Goal: Task Accomplishment & Management: Use online tool/utility

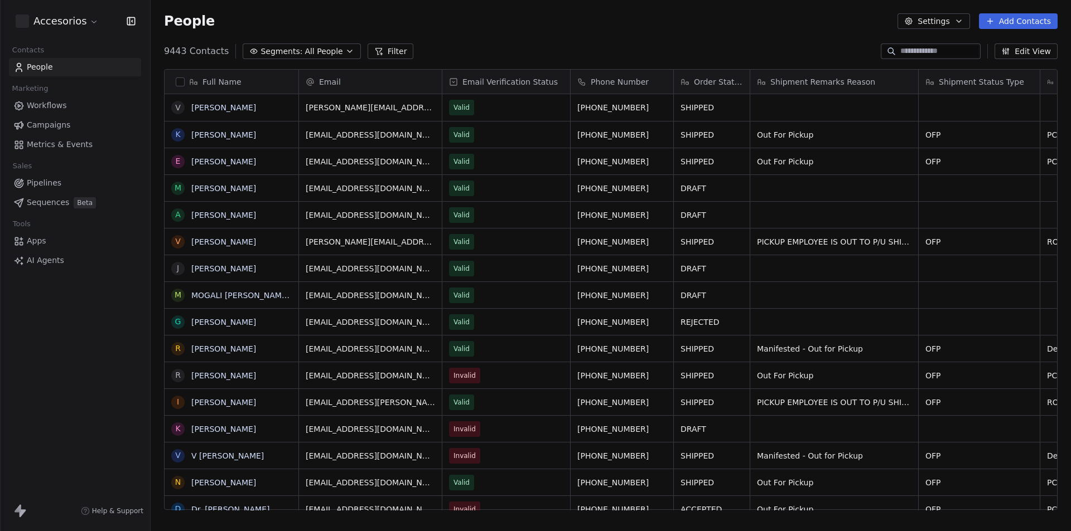
scroll to position [459, 912]
click at [79, 25] on html "Accesorios Contacts People Marketing Workflows Campaigns Metrics & Events Sales…" at bounding box center [535, 265] width 1071 height 531
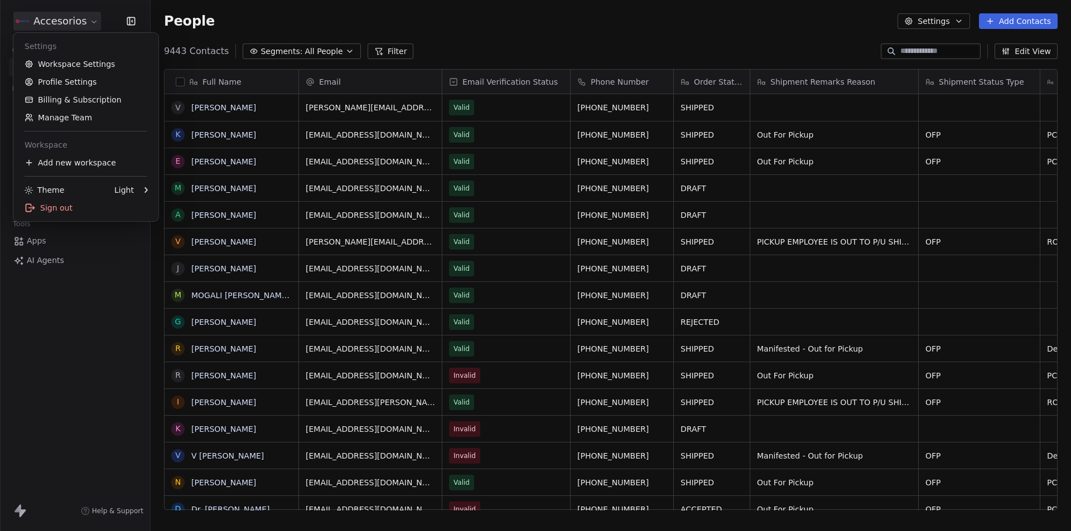
click at [74, 393] on html "Accesorios Contacts People Marketing Workflows Campaigns Metrics & Events Sales…" at bounding box center [535, 265] width 1071 height 531
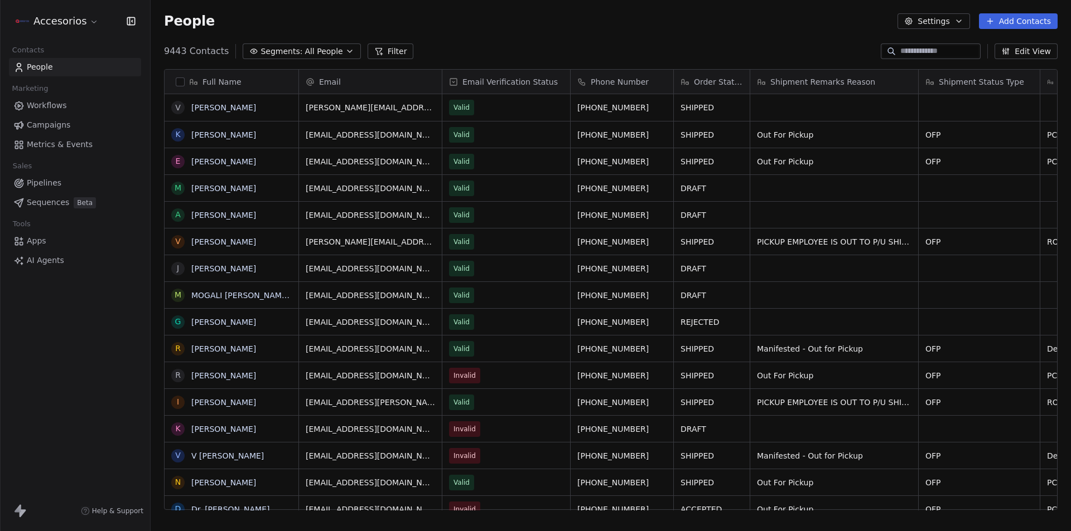
click at [32, 107] on span "Workflows" at bounding box center [47, 106] width 40 height 12
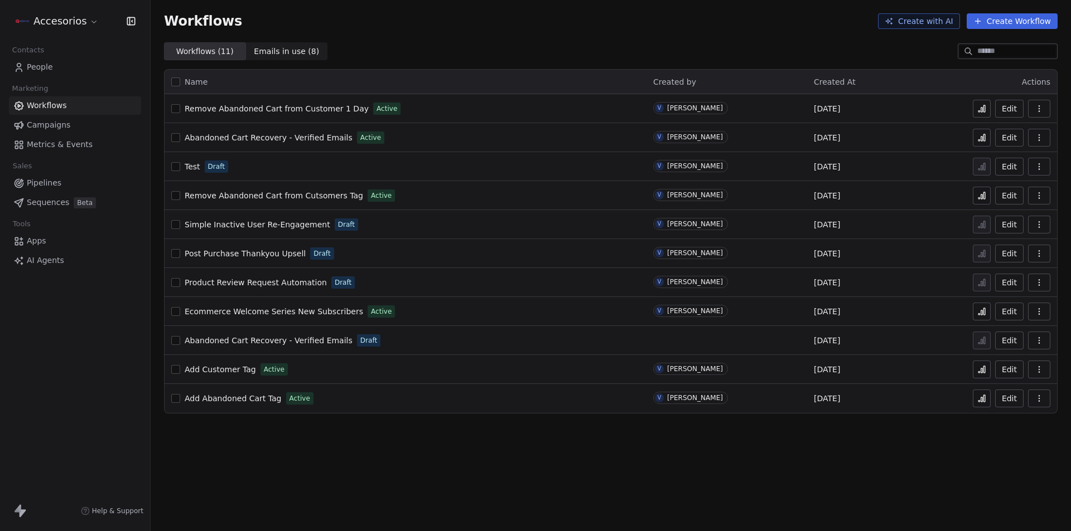
click at [259, 139] on span "Abandoned Cart Recovery - Verified Emails" at bounding box center [269, 137] width 168 height 9
click at [983, 138] on icon at bounding box center [981, 137] width 9 height 9
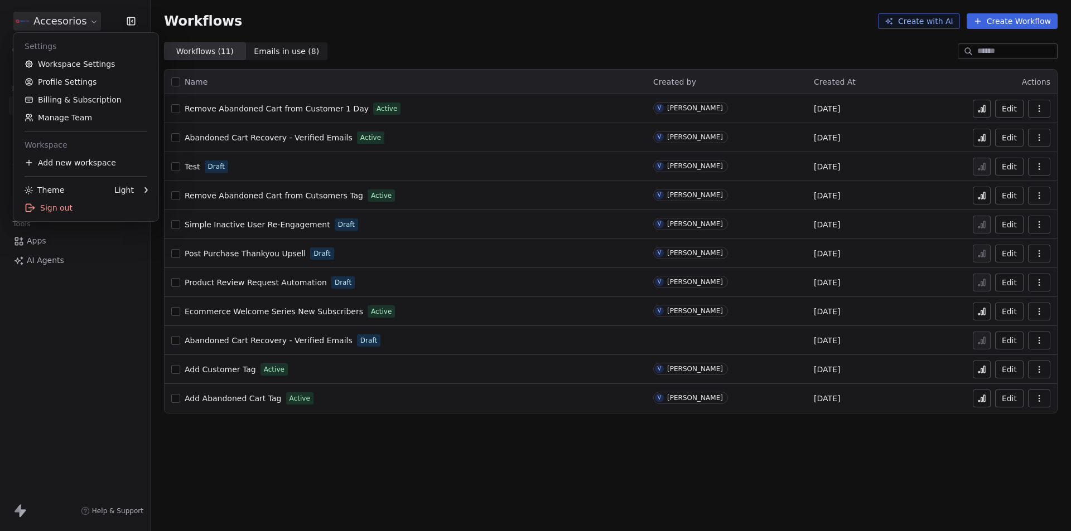
click at [72, 16] on html "Accesorios Contacts People Marketing Workflows Campaigns Metrics & Events Sales…" at bounding box center [535, 265] width 1071 height 531
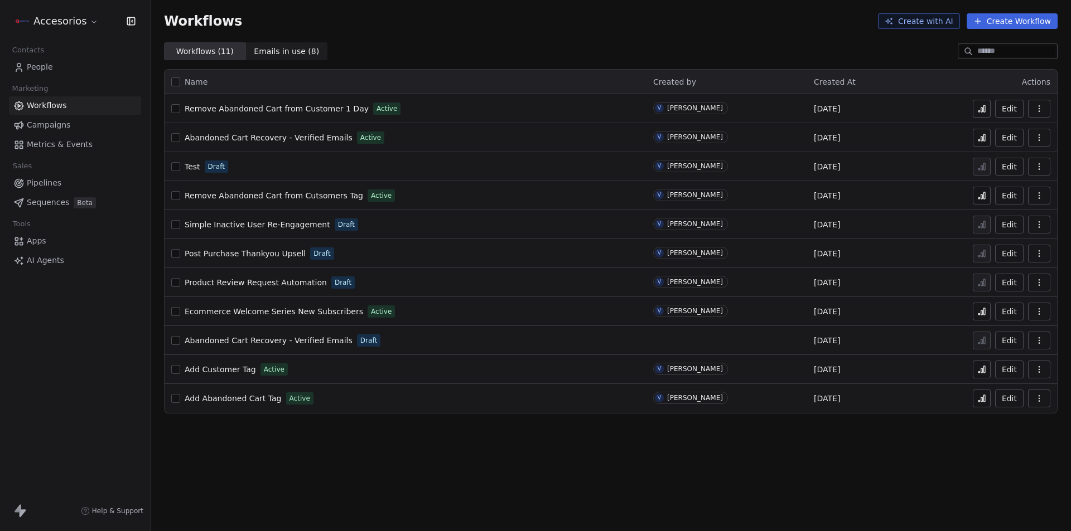
click at [79, 401] on html "Accesorios Contacts People Marketing Workflows Campaigns Metrics & Events Sales…" at bounding box center [535, 265] width 1071 height 531
click at [31, 72] on span "People" at bounding box center [40, 67] width 26 height 12
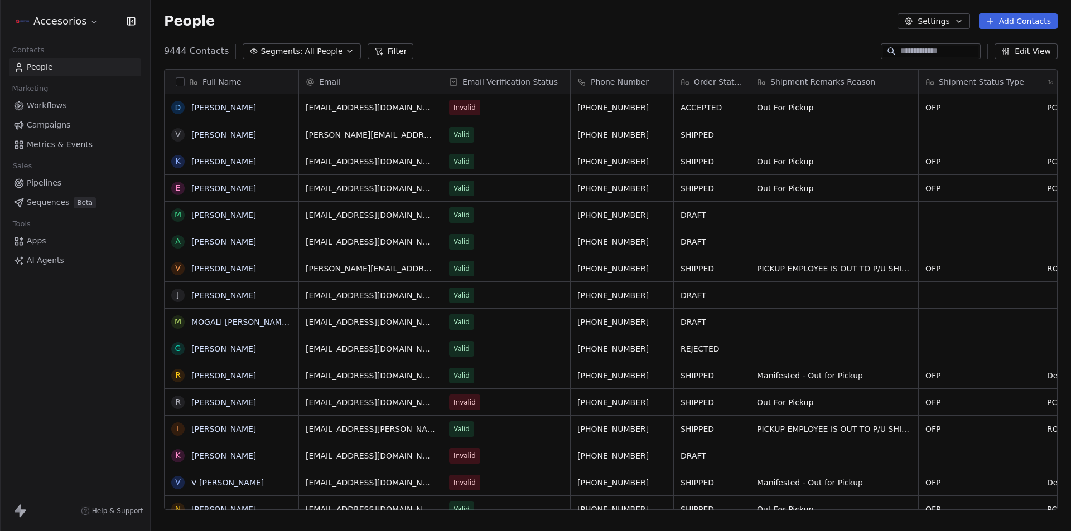
scroll to position [459, 912]
click at [592, 36] on div "People Settings Add Contacts" at bounding box center [611, 21] width 920 height 42
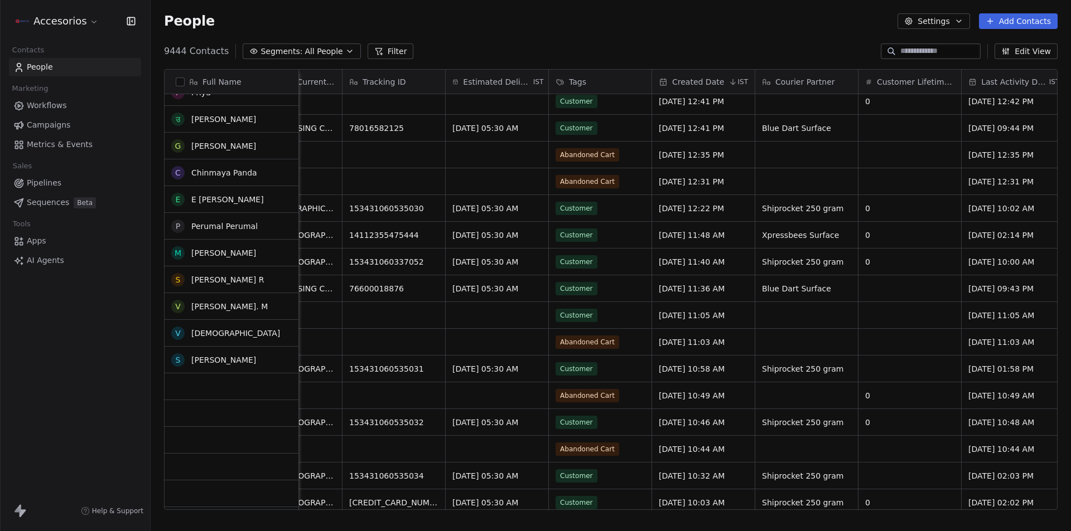
scroll to position [3737, 0]
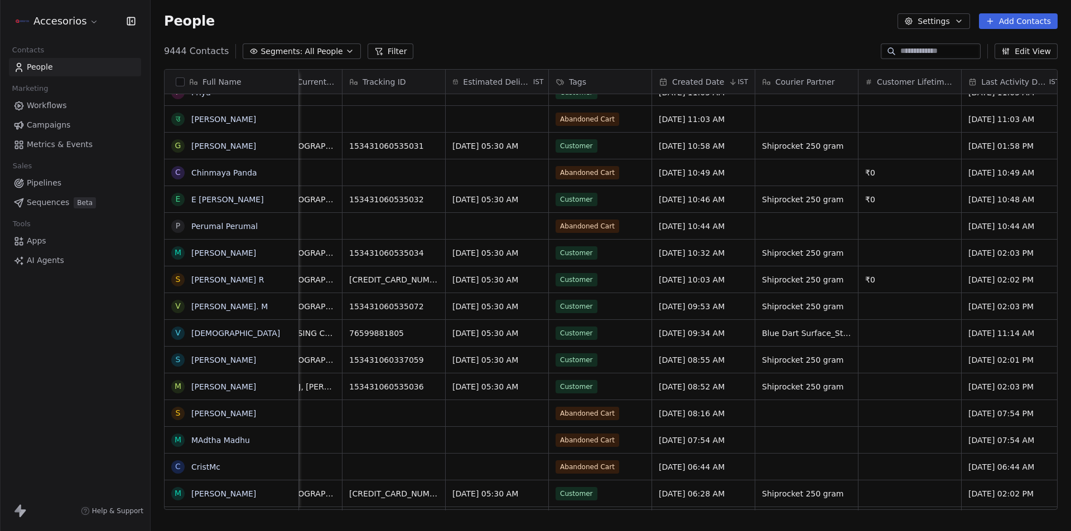
click at [386, 51] on button "Filter" at bounding box center [391, 52] width 46 height 16
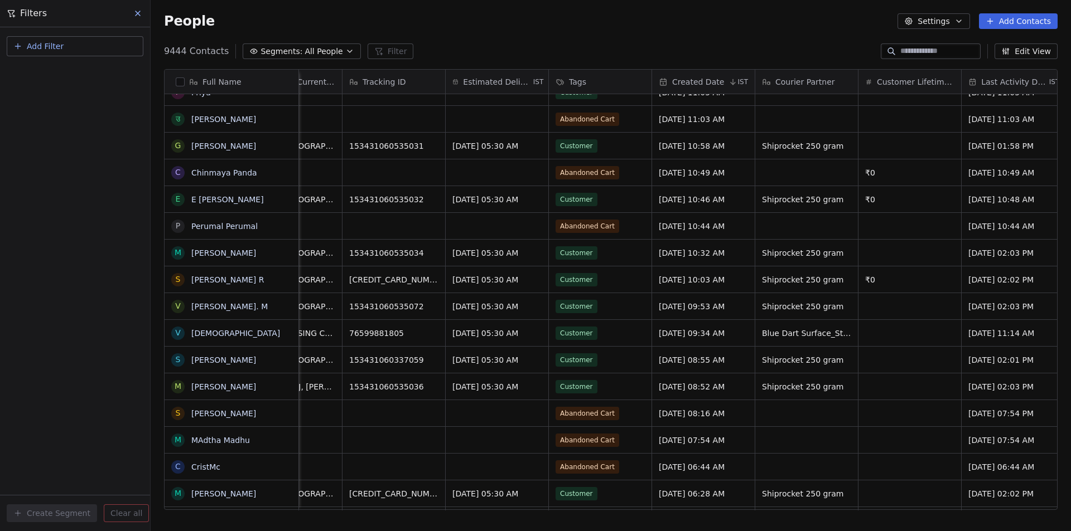
click at [43, 45] on span "Add Filter" at bounding box center [45, 47] width 37 height 12
click at [52, 70] on span "Contact properties" at bounding box center [54, 73] width 73 height 12
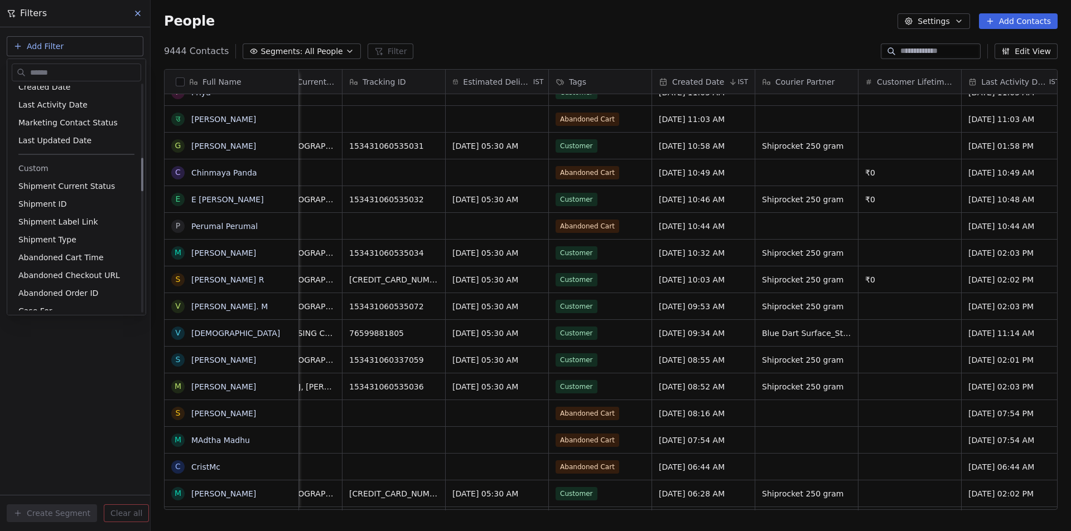
scroll to position [390, 0]
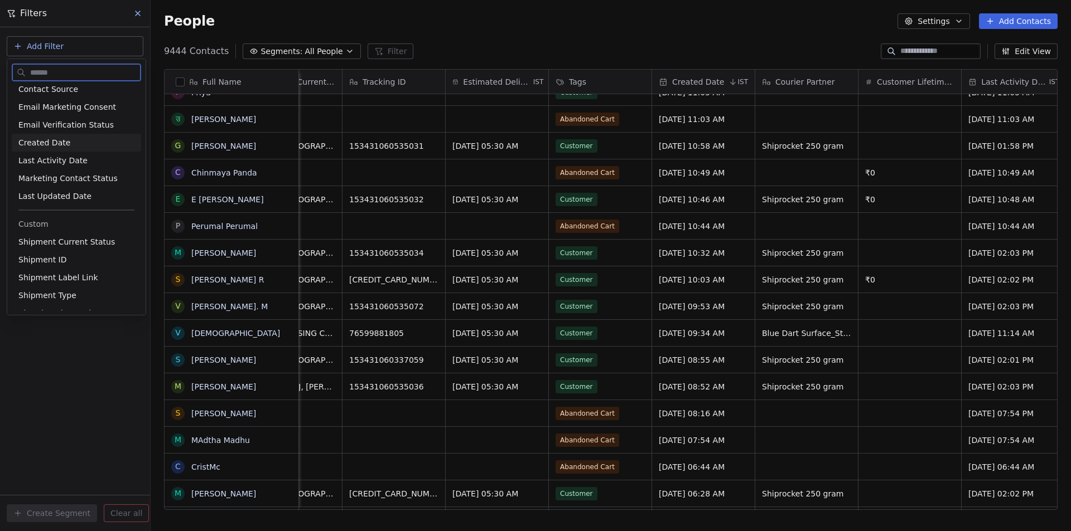
click at [35, 143] on span "Created Date" at bounding box center [44, 142] width 52 height 11
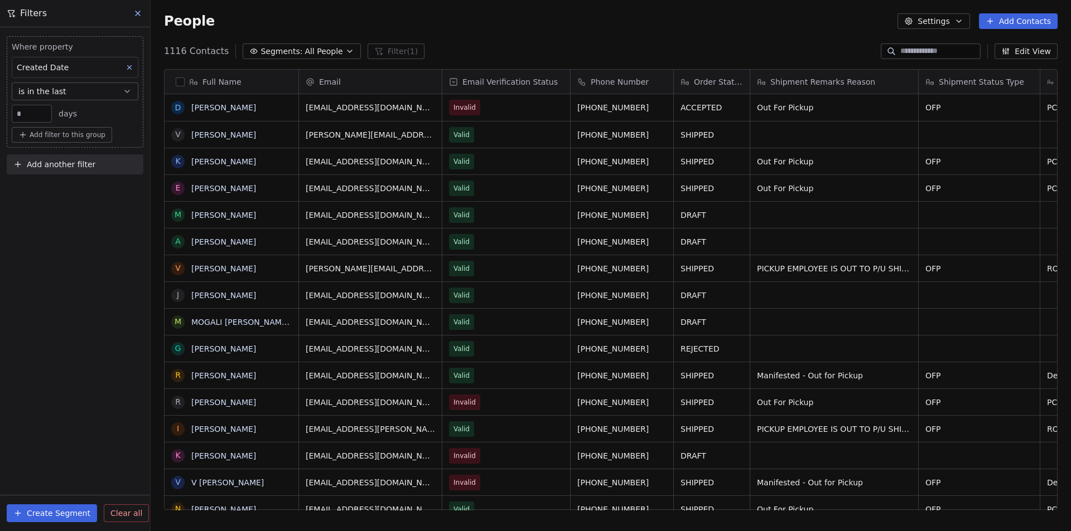
scroll to position [459, 912]
click at [50, 91] on span "is in the last" at bounding box center [42, 91] width 48 height 11
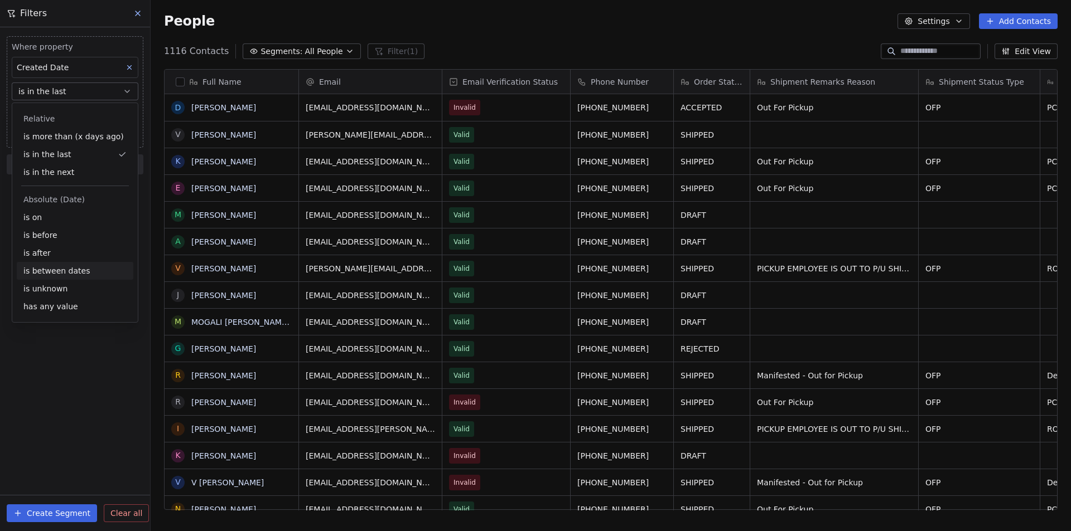
click at [64, 270] on div "is between dates" at bounding box center [75, 271] width 117 height 18
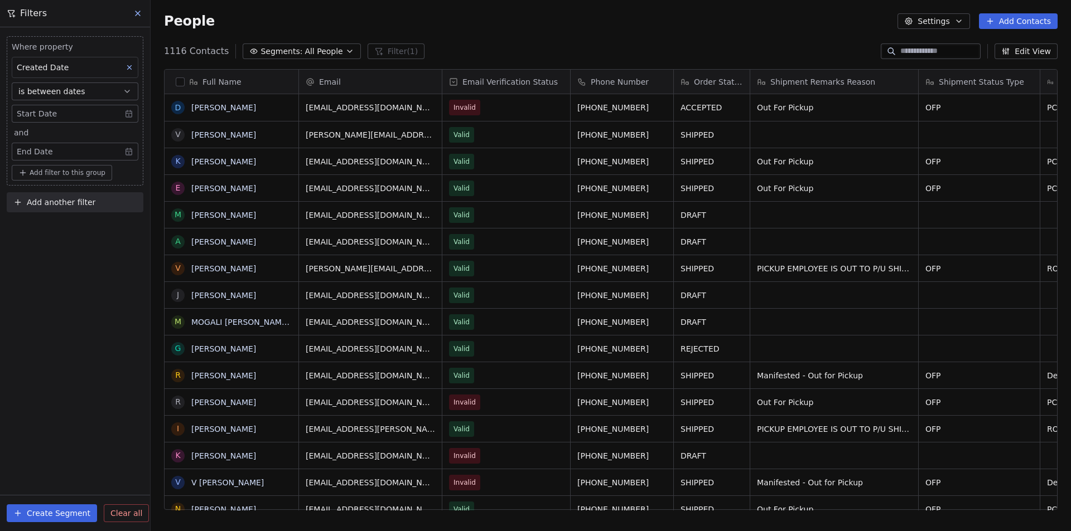
click at [132, 112] on body "Accesorios Contacts People Marketing Workflows Campaigns Metrics & Events Sales…" at bounding box center [535, 265] width 1071 height 531
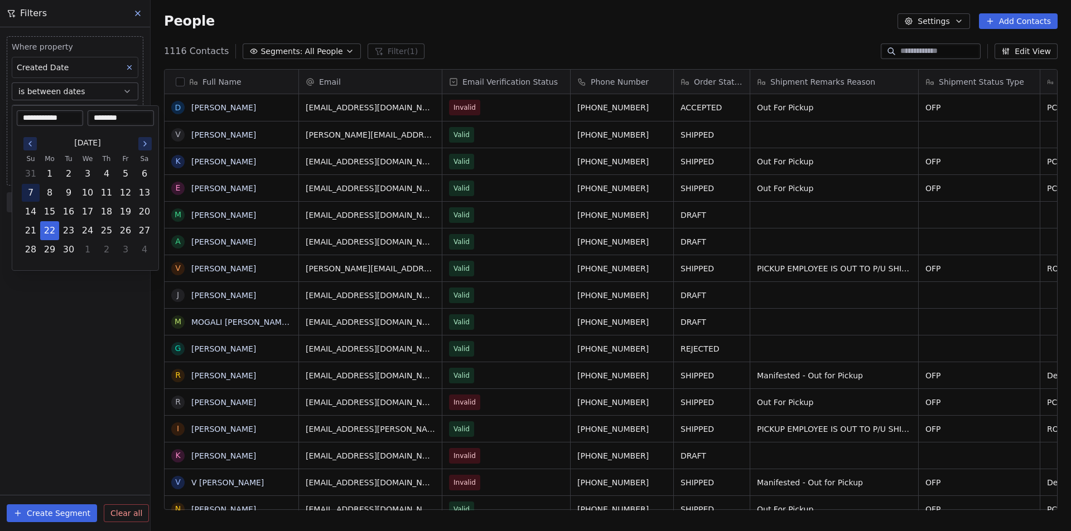
click at [30, 195] on button "7" at bounding box center [31, 193] width 18 height 18
type input "**********"
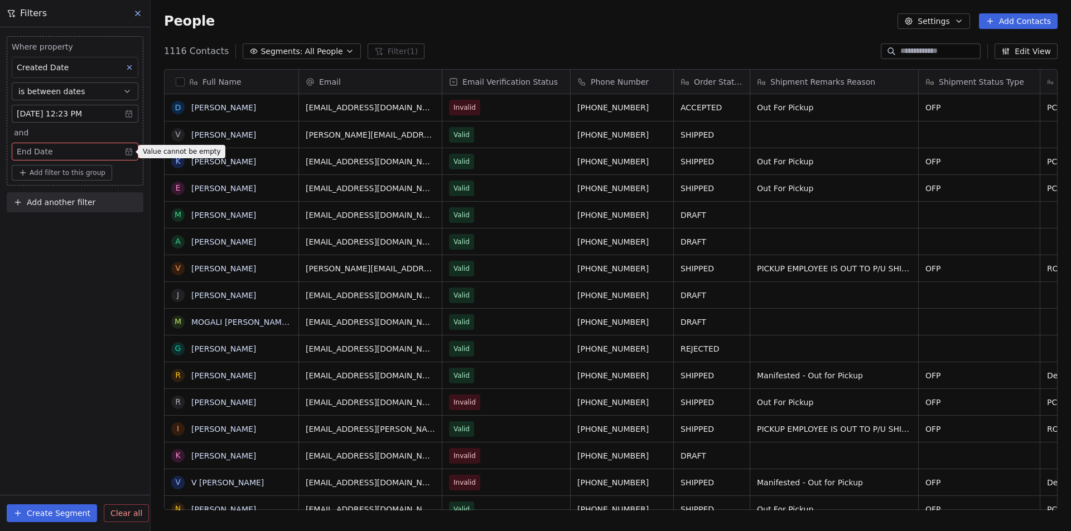
click at [94, 305] on html "Accesorios Contacts People Marketing Workflows Campaigns Metrics & Events Sales…" at bounding box center [535, 265] width 1071 height 531
click at [128, 151] on body "Accesorios Contacts People Marketing Workflows Campaigns Metrics & Events Sales…" at bounding box center [535, 265] width 1071 height 531
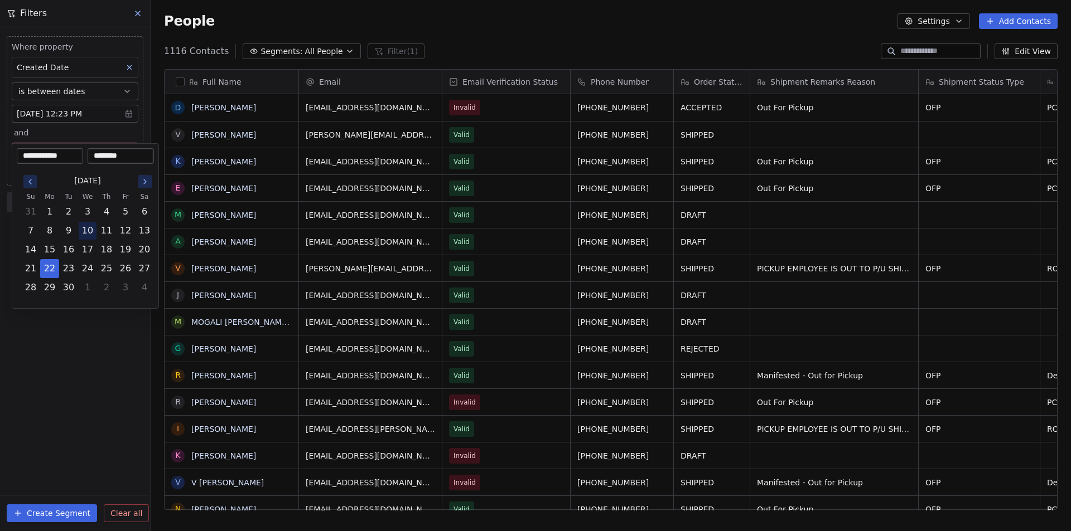
click at [90, 231] on button "10" at bounding box center [88, 231] width 18 height 18
type input "**********"
click at [90, 351] on html "Accesorios Contacts People Marketing Workflows Campaigns Metrics & Events Sales…" at bounding box center [535, 265] width 1071 height 531
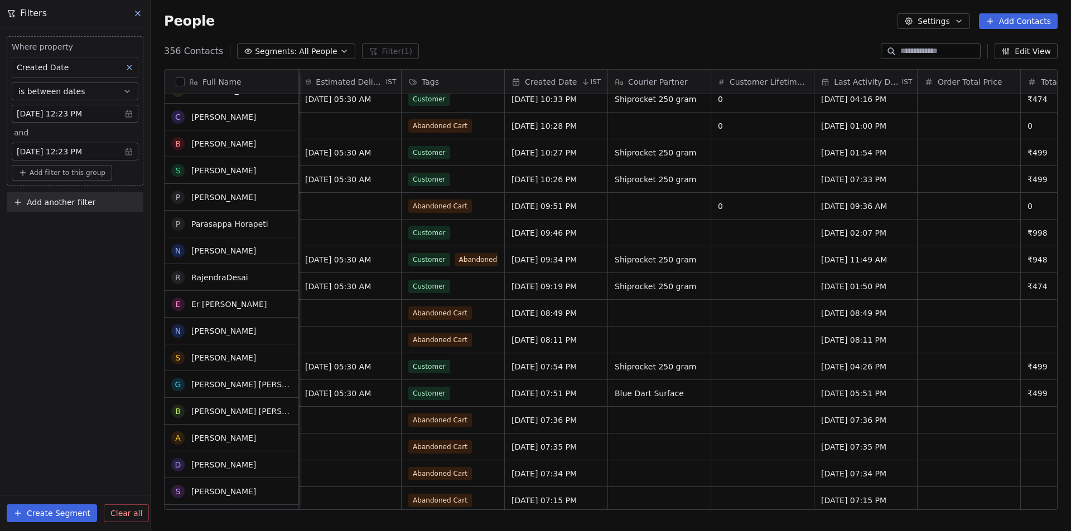
scroll to position [0, 0]
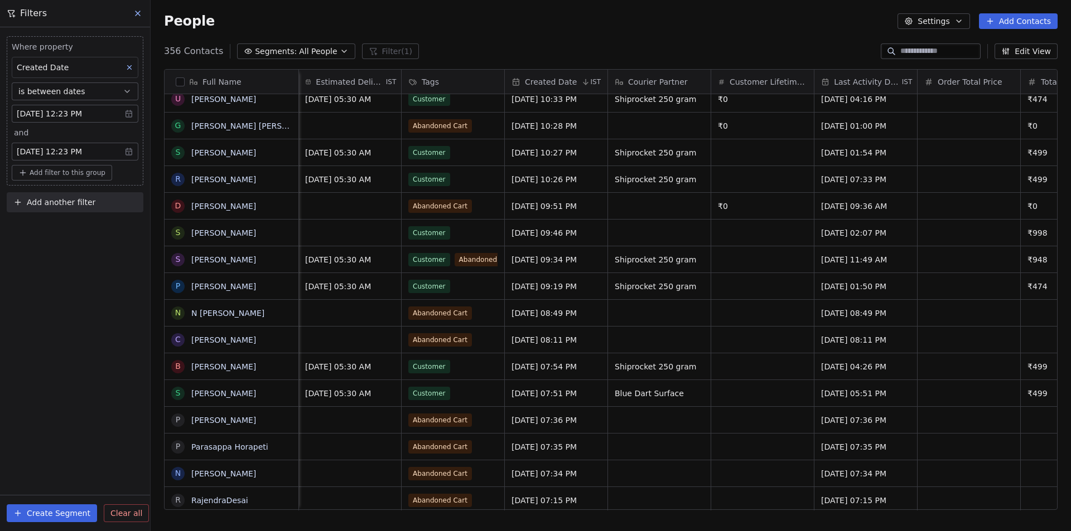
click at [141, 11] on icon at bounding box center [137, 13] width 9 height 9
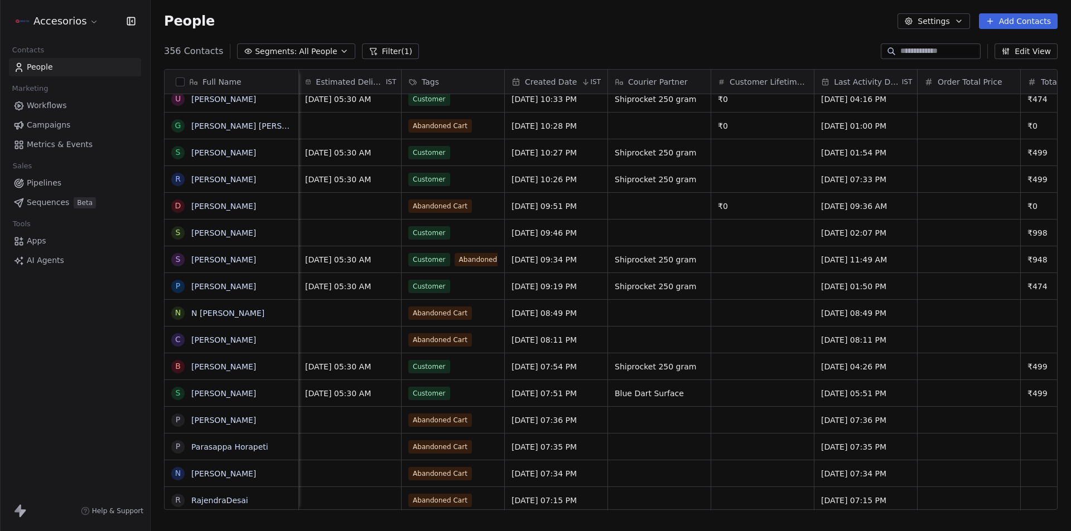
click at [46, 104] on span "Workflows" at bounding box center [47, 106] width 40 height 12
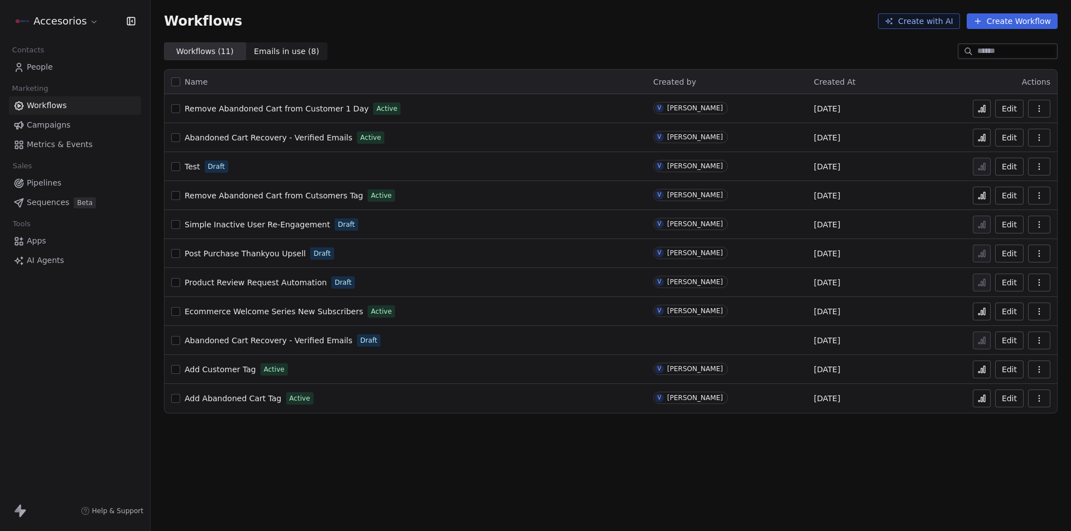
click at [1011, 137] on button "Edit" at bounding box center [1009, 138] width 28 height 18
click at [980, 136] on icon at bounding box center [981, 137] width 9 height 9
